Goal: Information Seeking & Learning: Compare options

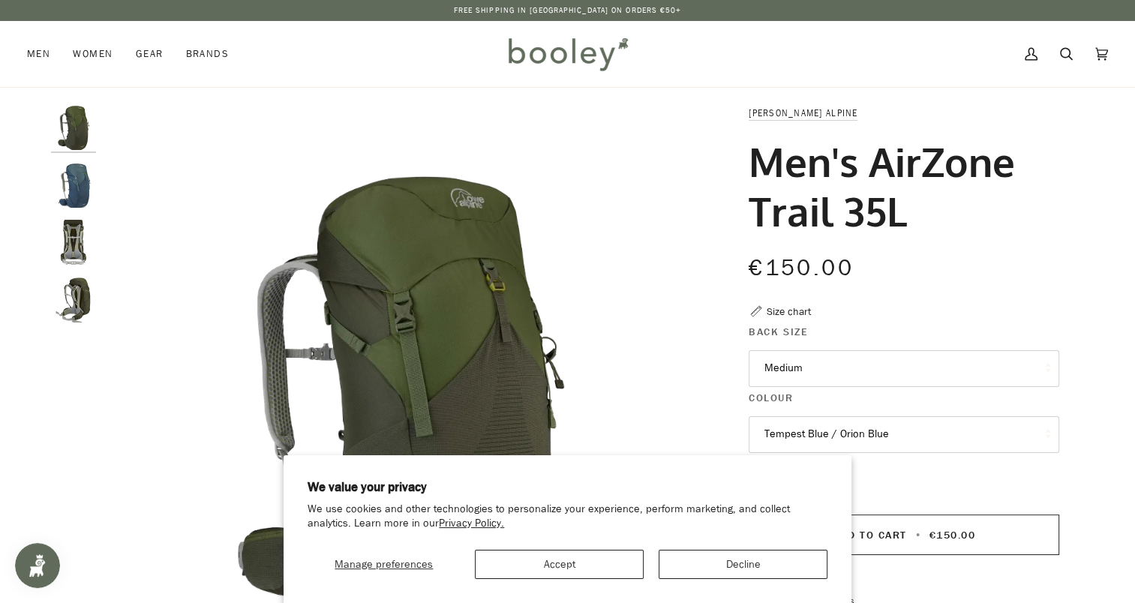
click at [65, 234] on img "Lowe Alpine Men's Airzone Trail 35L Army / Bracken - Booley Galway" at bounding box center [73, 242] width 45 height 45
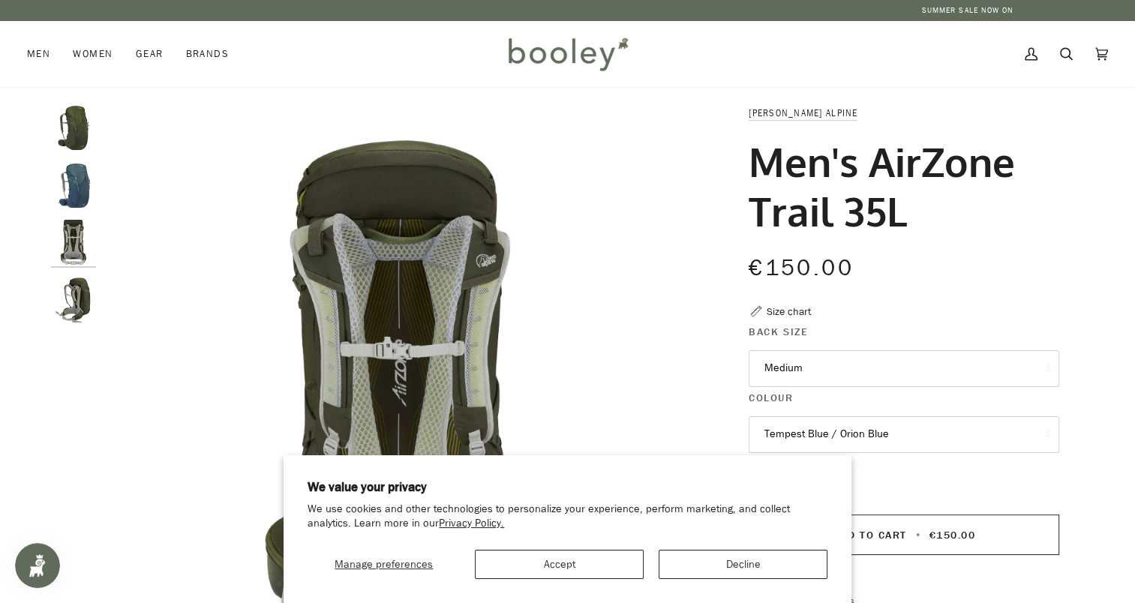
scroll to position [30, 0]
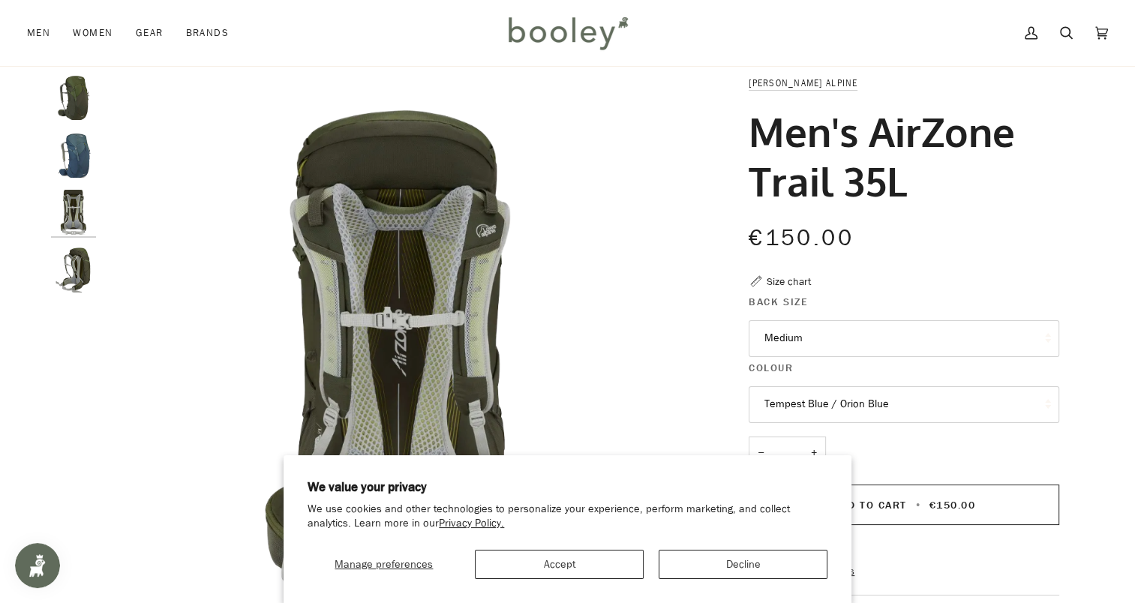
click at [78, 285] on img "Lowe Alpine Men's Airzone Trail 35L Army / Bracken - Booley Galway" at bounding box center [73, 270] width 45 height 45
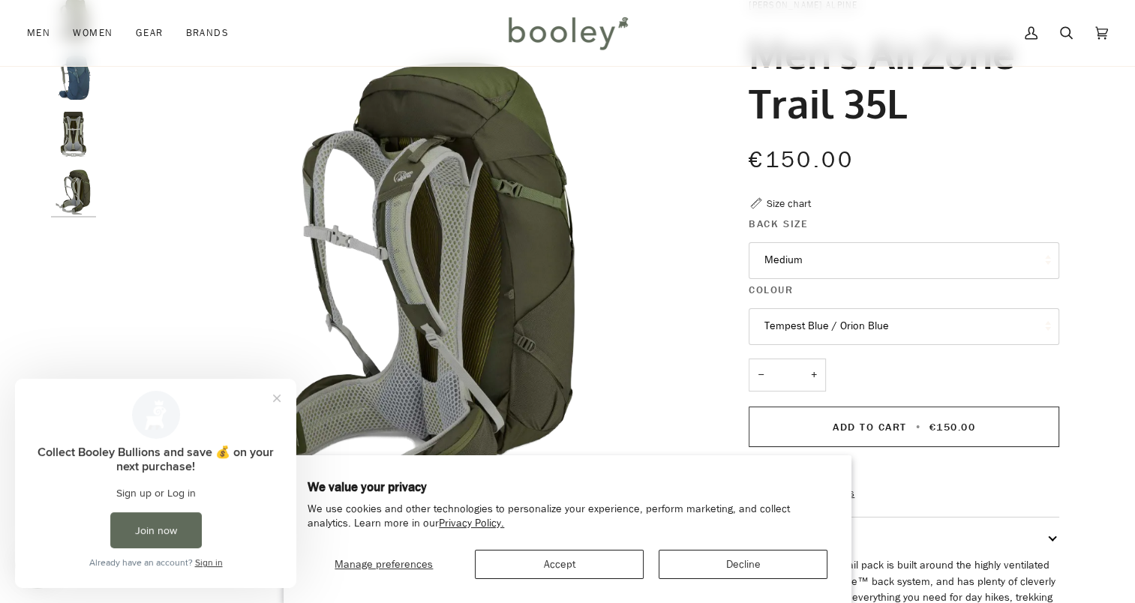
scroll to position [191, 0]
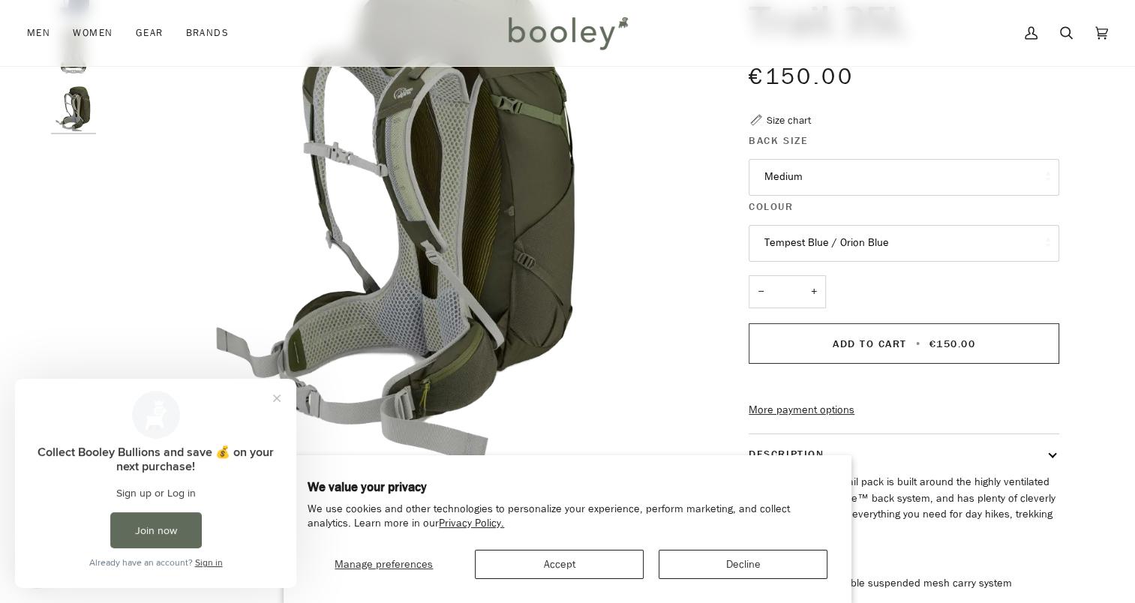
click at [954, 235] on button "Tempest Blue / Orion Blue" at bounding box center [904, 243] width 311 height 37
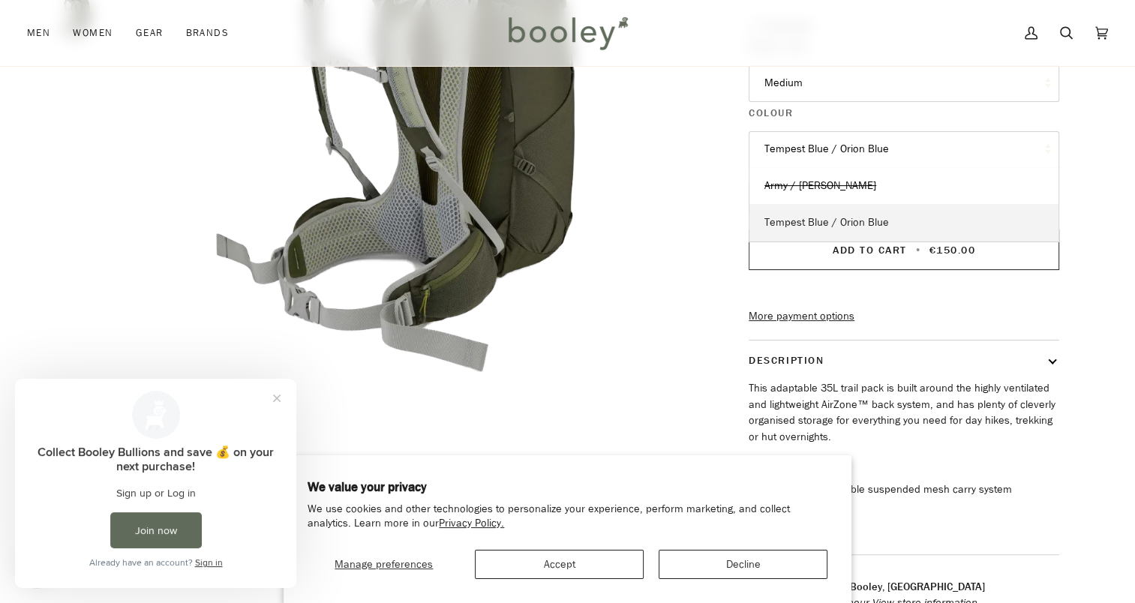
scroll to position [285, 0]
click at [843, 218] on span "Tempest Blue / Orion Blue" at bounding box center [827, 222] width 125 height 14
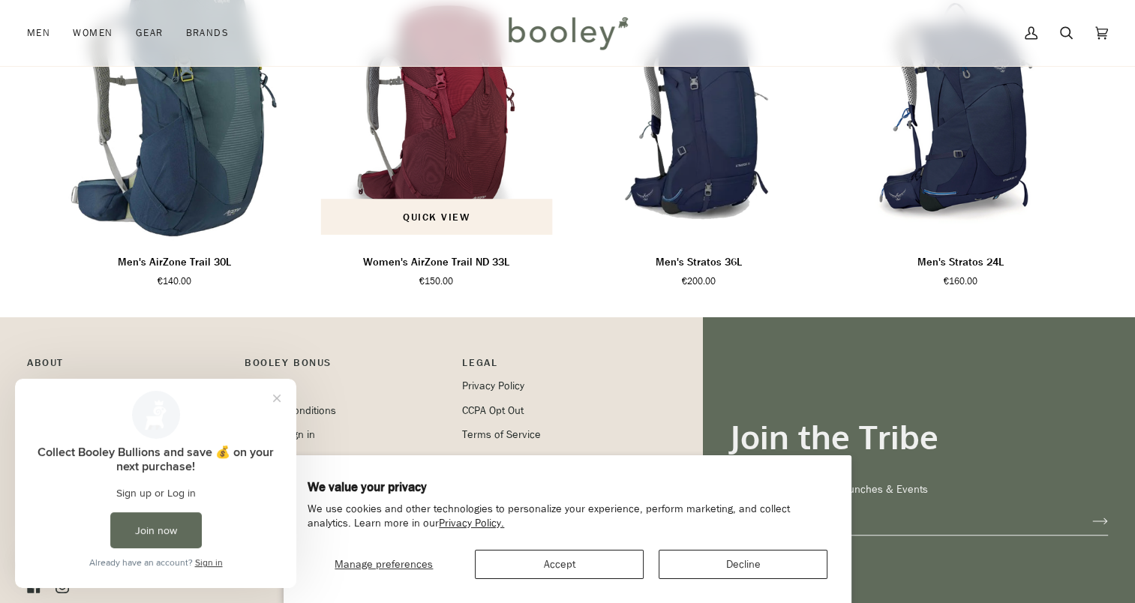
scroll to position [1065, 0]
click at [419, 200] on img "Women's AirZone Trail ND 33L" at bounding box center [437, 104] width 248 height 275
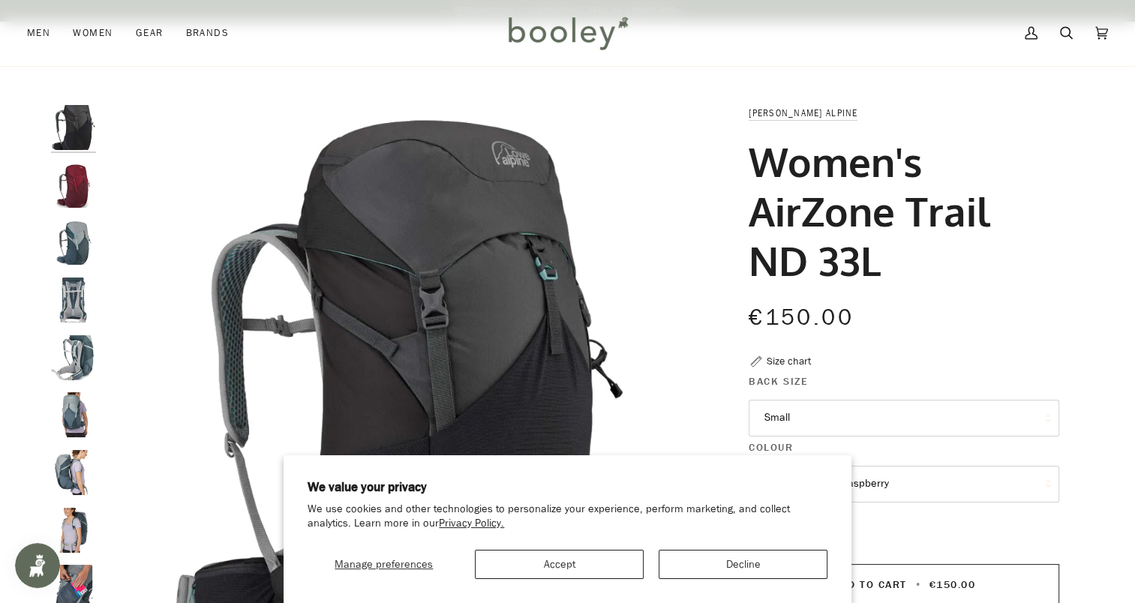
scroll to position [252, 0]
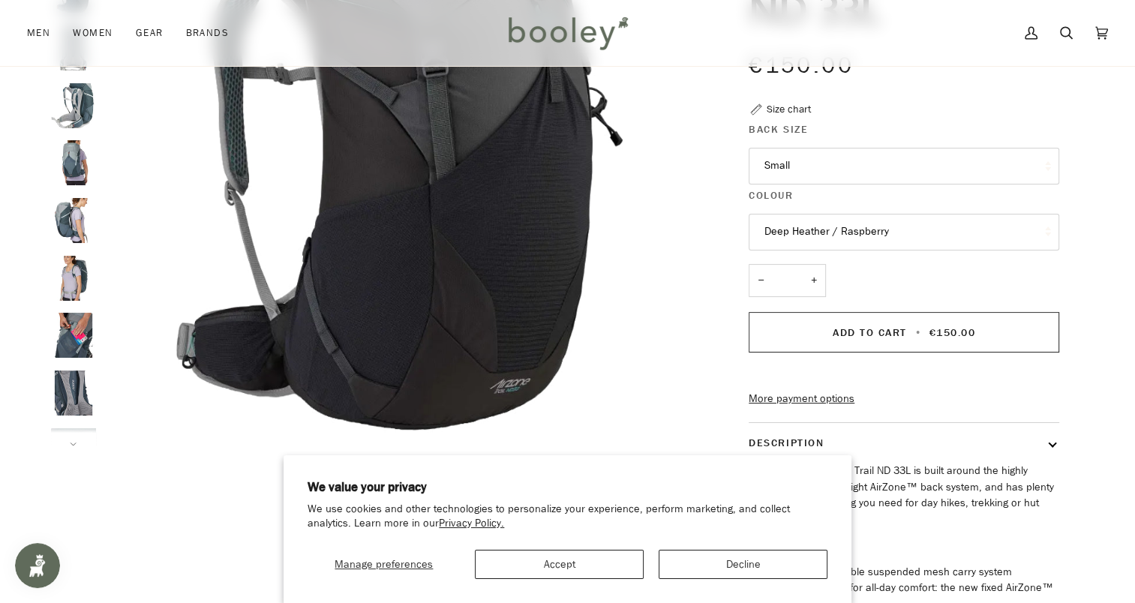
click at [924, 161] on button "Small" at bounding box center [904, 166] width 311 height 37
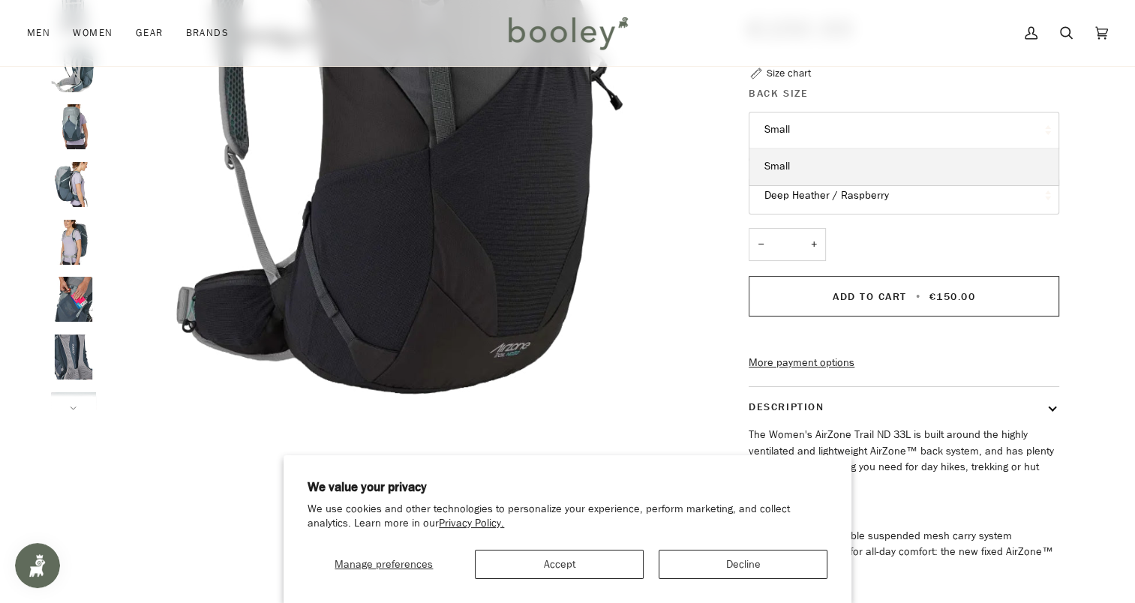
scroll to position [303, 0]
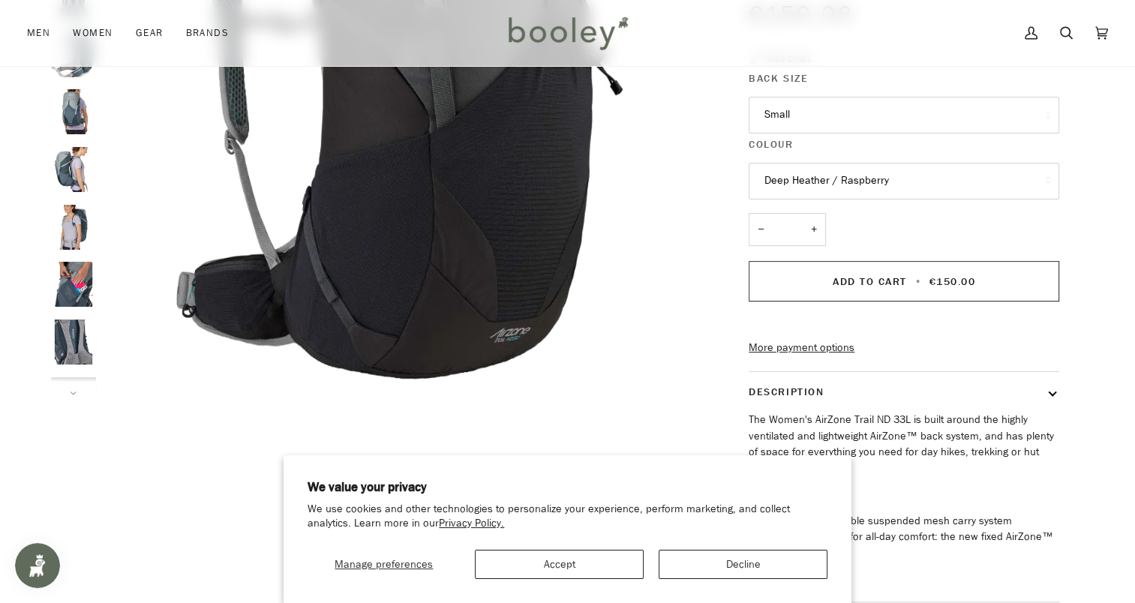
click at [862, 187] on button "Deep Heather / Raspberry" at bounding box center [904, 181] width 311 height 37
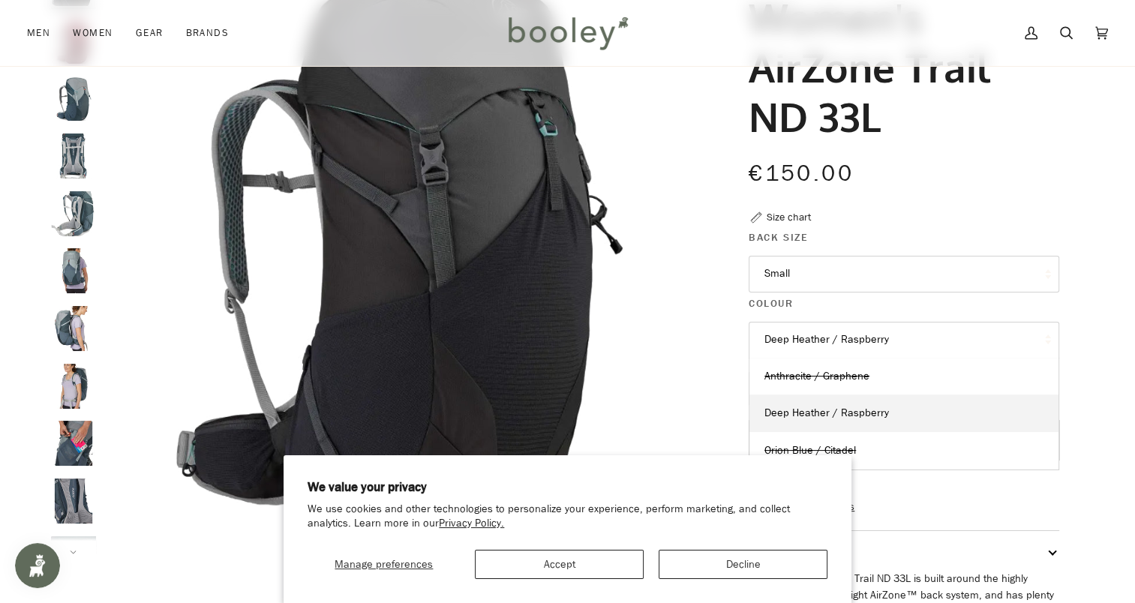
scroll to position [144, 0]
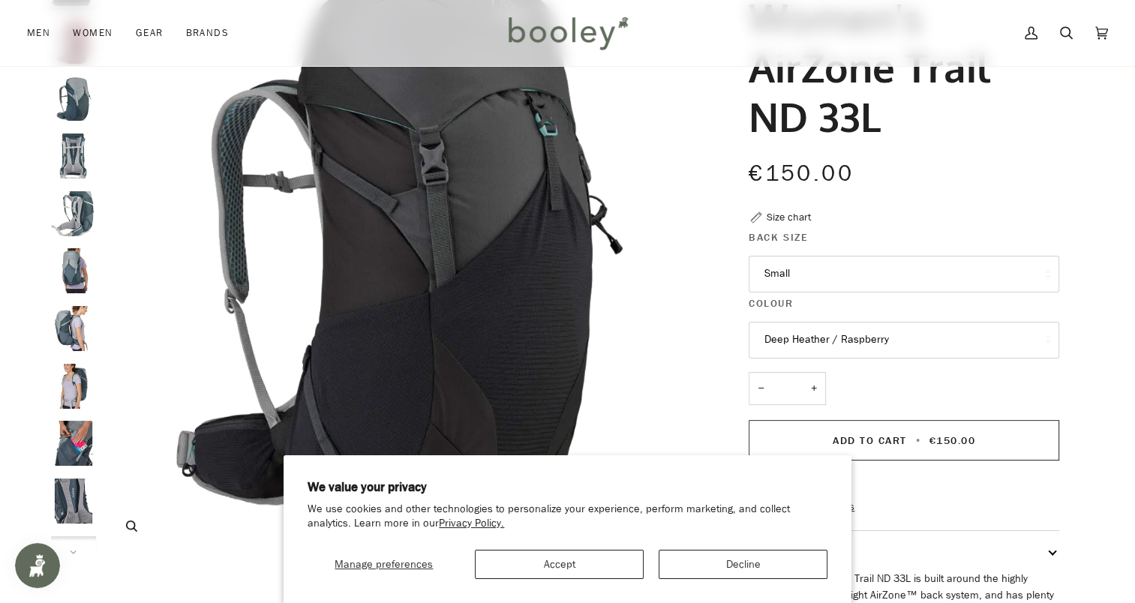
click at [663, 251] on img "Lowe Alpine Women's AirZone Trail ND 33L Anthracite / Graphene - Booley Galway" at bounding box center [401, 258] width 594 height 594
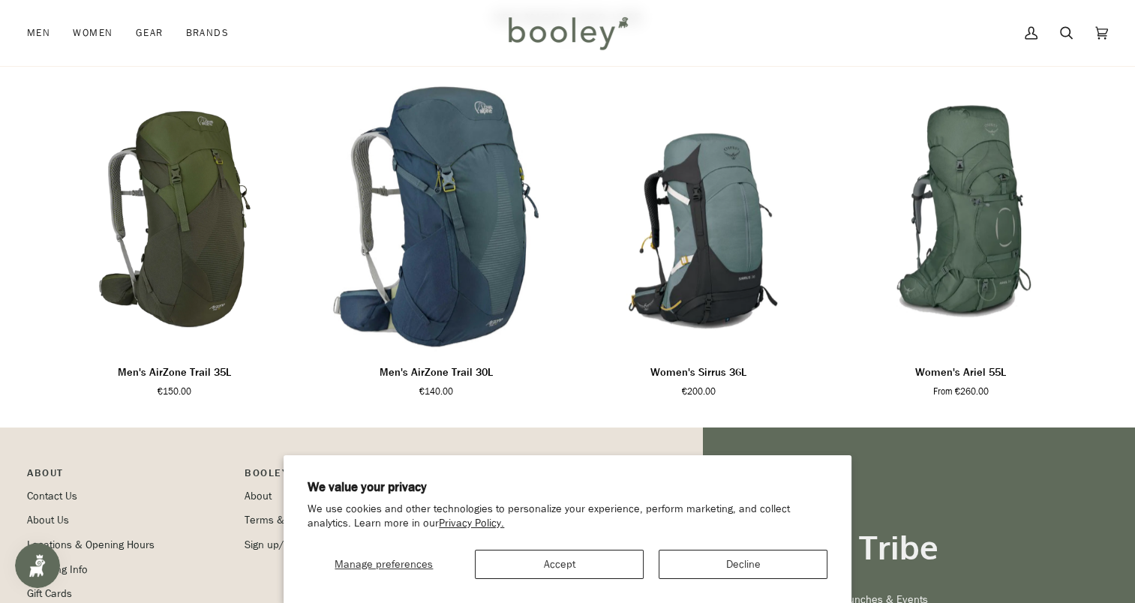
scroll to position [1022, 0]
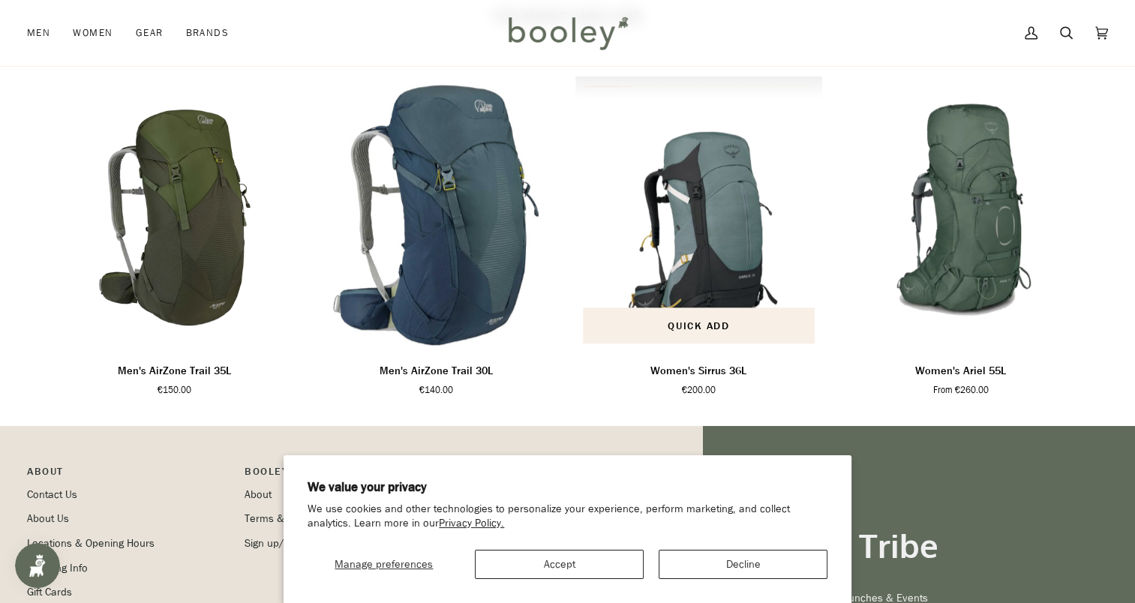
click at [667, 261] on img "Women's Sirrus 36L" at bounding box center [699, 214] width 248 height 275
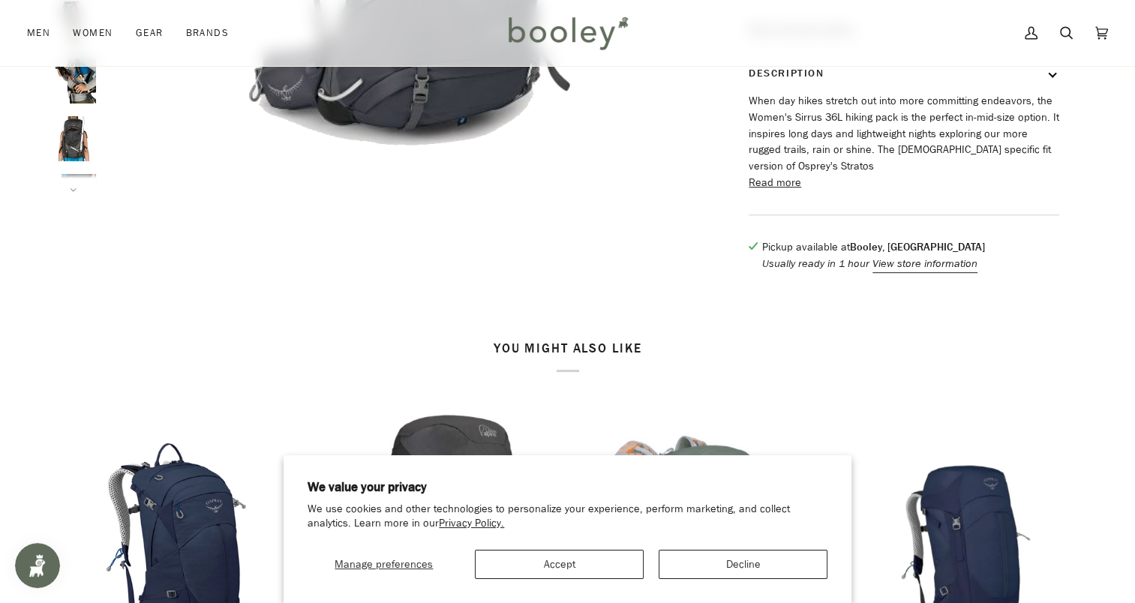
scroll to position [466, 0]
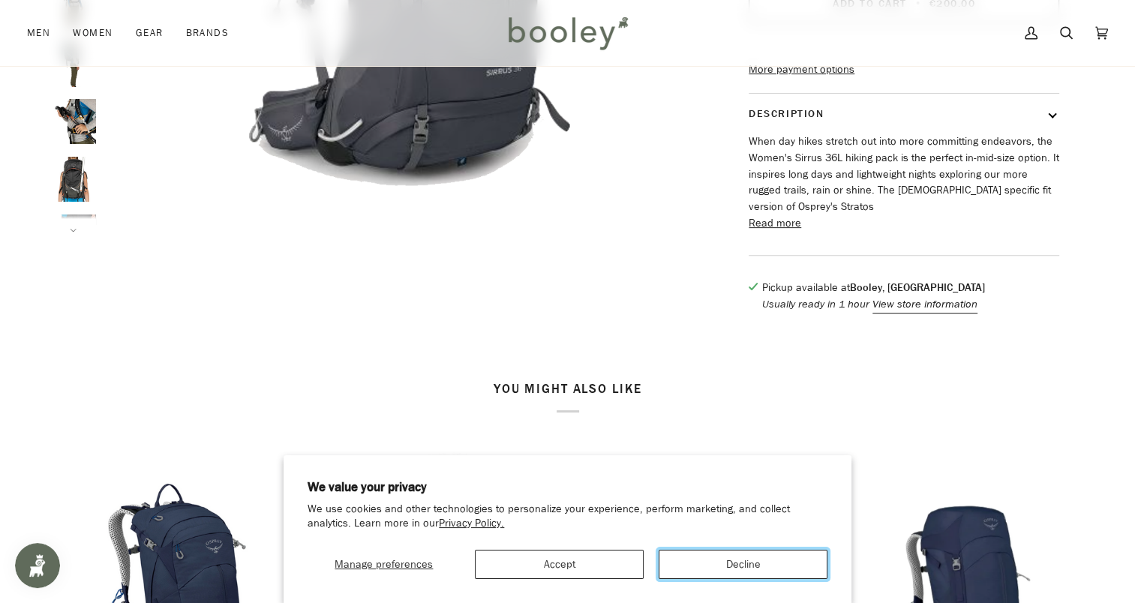
click at [706, 559] on button "Decline" at bounding box center [743, 564] width 169 height 29
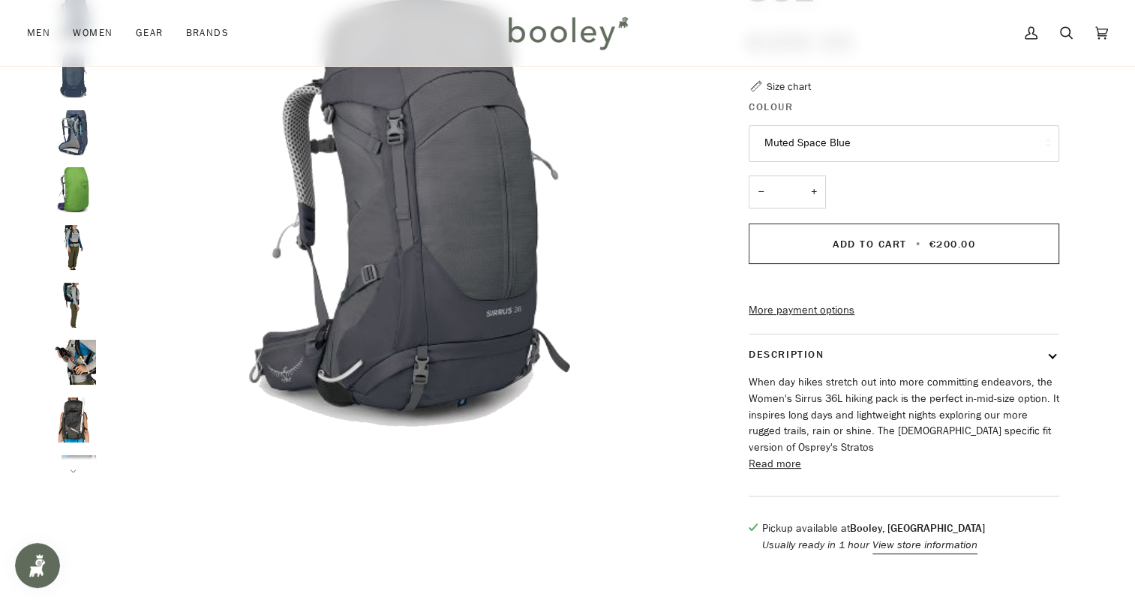
scroll to position [230, 0]
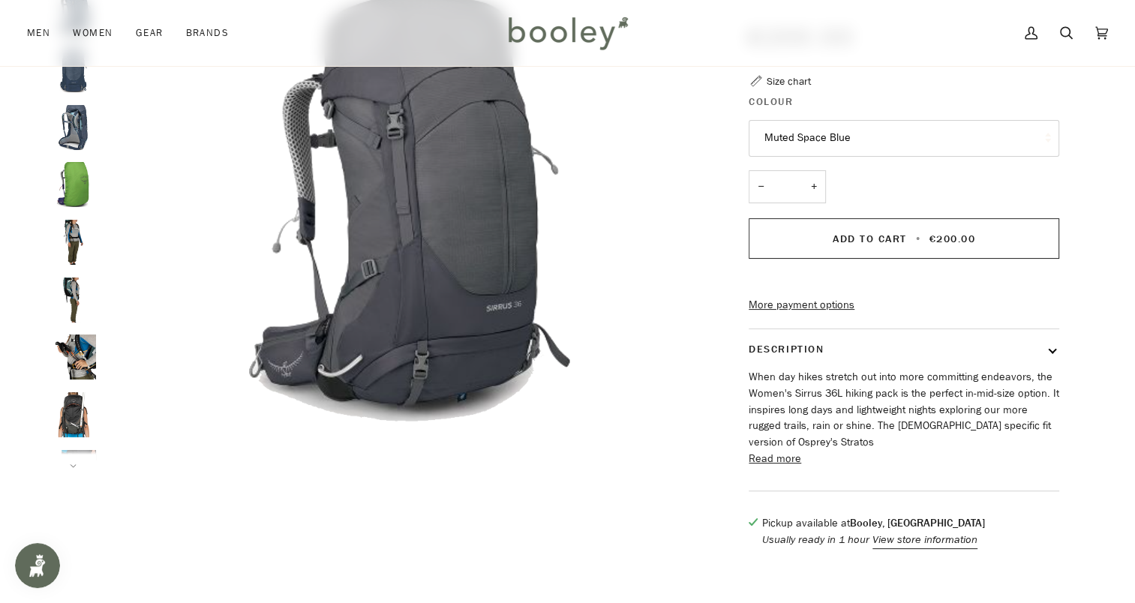
click at [1047, 369] on button "Description" at bounding box center [904, 349] width 311 height 40
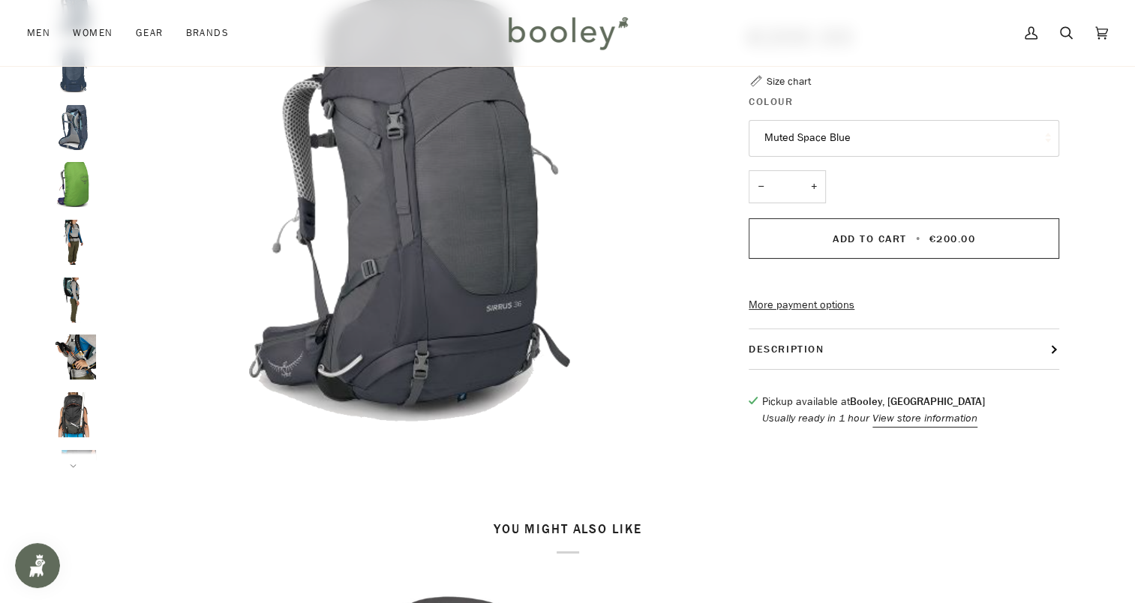
click at [1047, 369] on button "Description" at bounding box center [904, 349] width 311 height 40
